Goal: Task Accomplishment & Management: Manage account settings

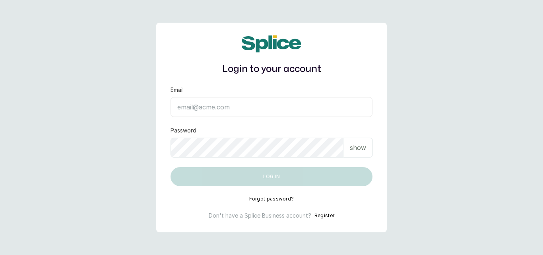
type input "[EMAIL_ADDRESS][DOMAIN_NAME]"
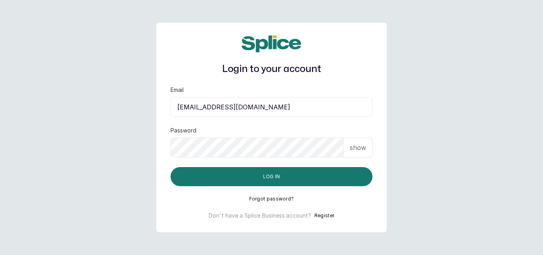
click at [361, 152] on p "show" at bounding box center [358, 148] width 16 height 10
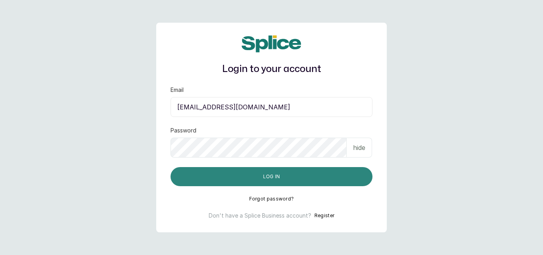
click at [325, 177] on button "Log in" at bounding box center [271, 176] width 202 height 19
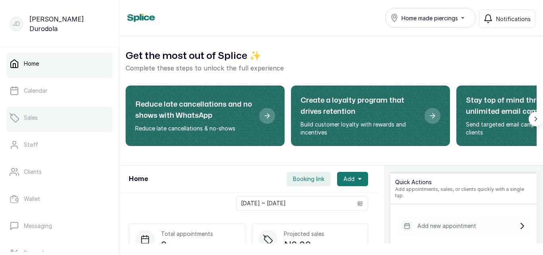
click at [46, 122] on link "Sales" at bounding box center [59, 117] width 106 height 22
